Goal: Information Seeking & Learning: Learn about a topic

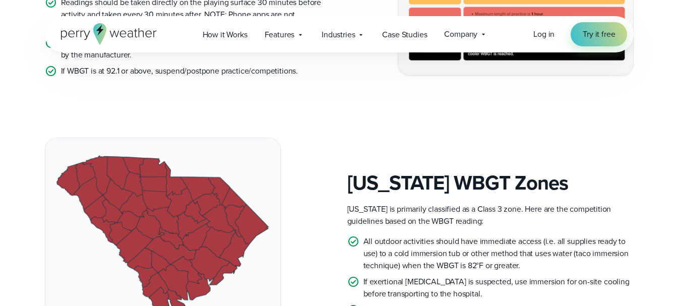
scroll to position [409, 0]
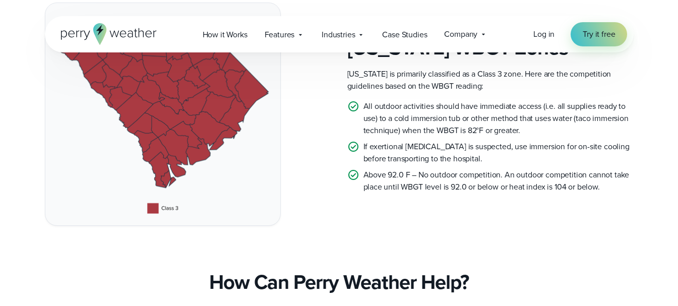
scroll to position [630, 0]
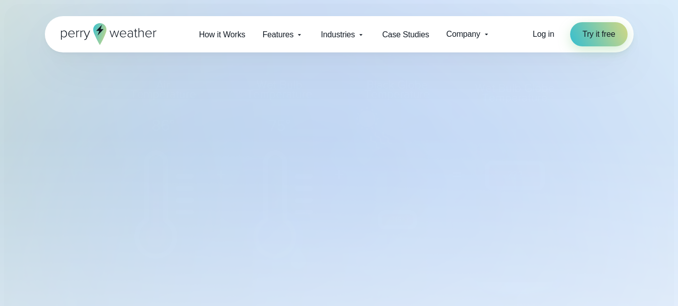
select select "***"
type input "*******"
